Goal: Task Accomplishment & Management: Complete application form

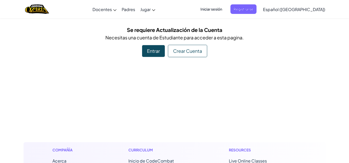
click at [224, 12] on span "Iniciar sesión" at bounding box center [211, 9] width 28 height 10
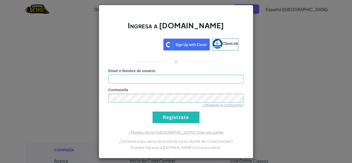
click at [187, 73] on div "Email o Nombre de usuario :" at bounding box center [176, 75] width 136 height 15
click at [187, 78] on input "Email o Nombre de usuario :" at bounding box center [176, 79] width 136 height 9
type input "[EMAIL_ADDRESS][DOMAIN_NAME]"
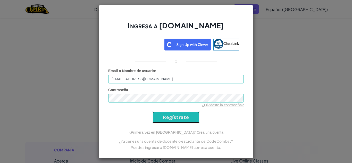
click at [167, 114] on input "Regístrate" at bounding box center [176, 118] width 47 height 12
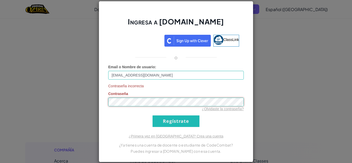
click at [153, 116] on input "Regístrate" at bounding box center [176, 122] width 47 height 12
